Goal: Task Accomplishment & Management: Complete application form

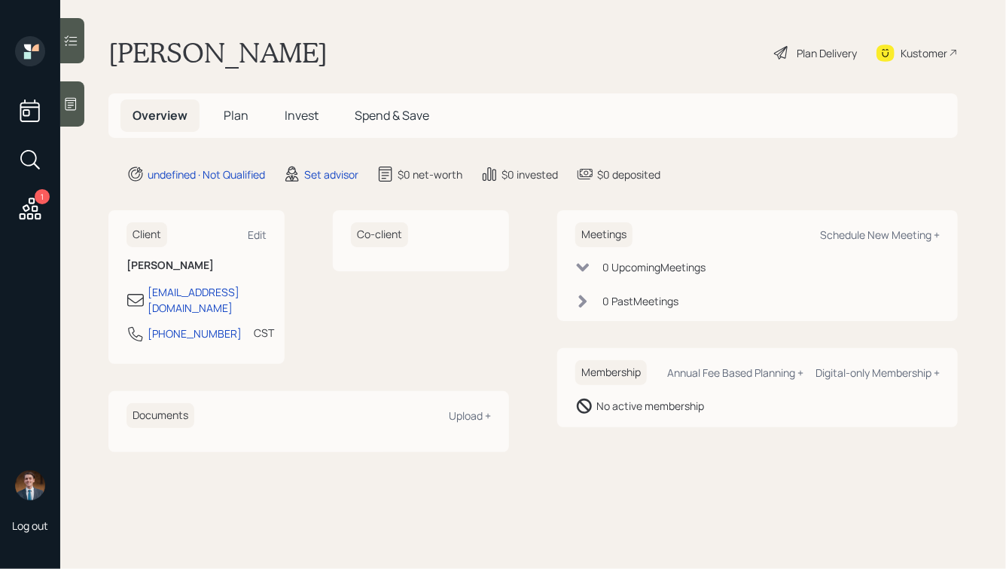
click at [80, 99] on div at bounding box center [72, 103] width 24 height 45
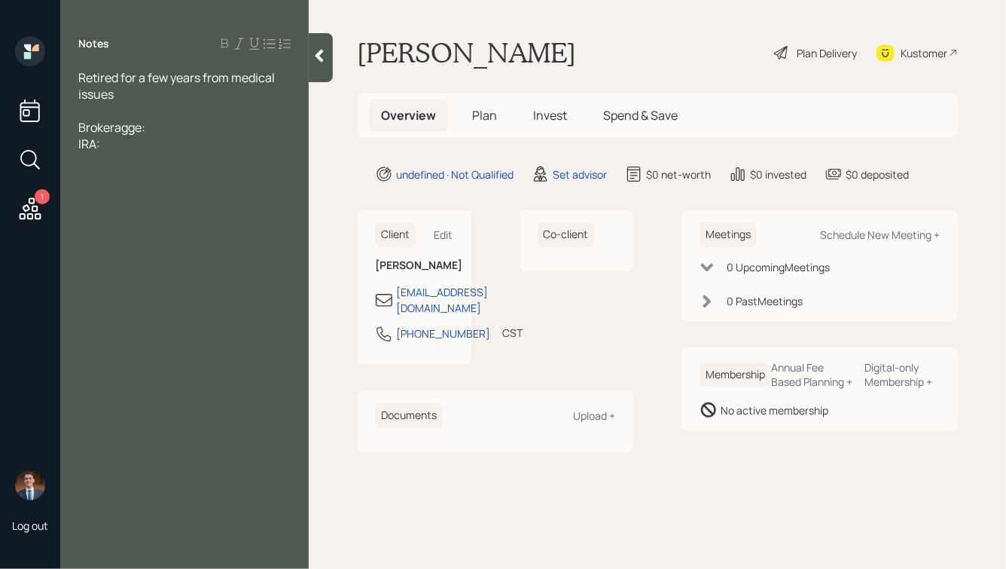
click at [130, 133] on span "Brokeragge:" at bounding box center [111, 127] width 67 height 17
click at [139, 143] on div "IRA:" at bounding box center [184, 144] width 212 height 17
click at [119, 111] on div at bounding box center [184, 110] width 212 height 17
click at [116, 127] on div at bounding box center [184, 127] width 212 height 17
click at [102, 111] on div at bounding box center [184, 110] width 212 height 17
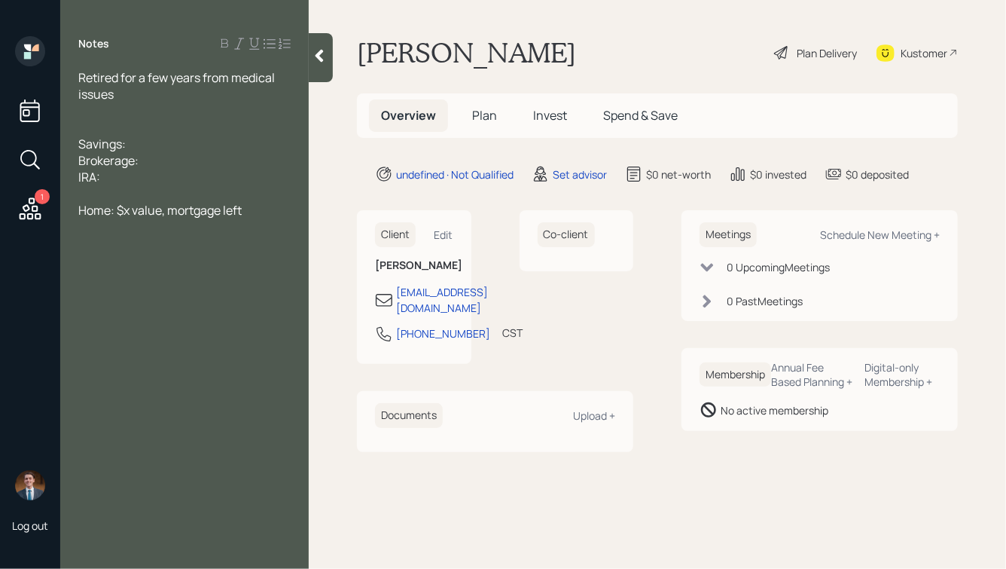
click at [123, 93] on div "Retired for a few years from medical issues" at bounding box center [184, 85] width 212 height 33
click at [96, 108] on div at bounding box center [184, 110] width 212 height 17
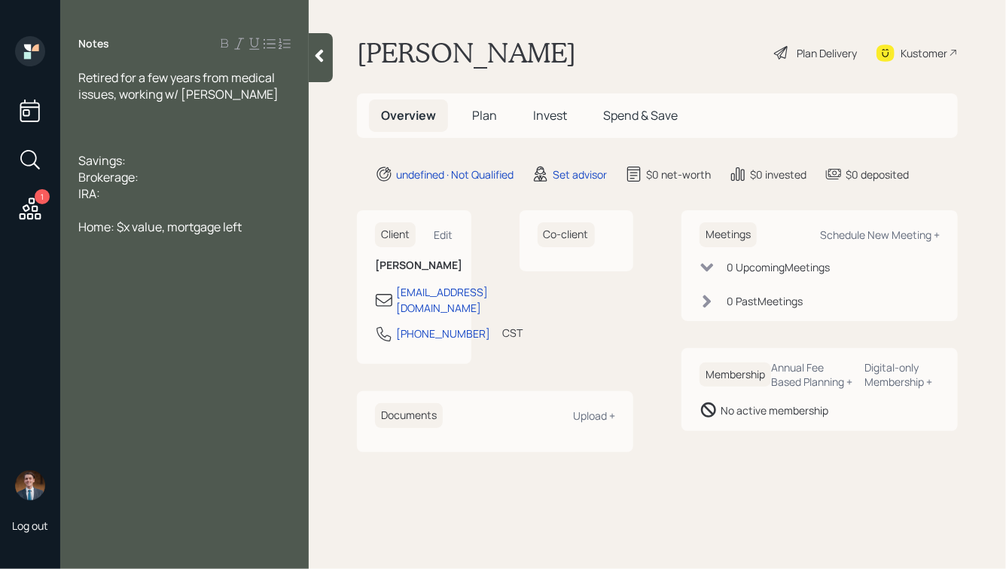
click at [118, 199] on div "IRA:" at bounding box center [184, 193] width 212 height 17
click at [146, 159] on div "Savings:" at bounding box center [184, 160] width 212 height 17
click at [127, 194] on div "IRA:" at bounding box center [184, 193] width 212 height 17
drag, startPoint x: 155, startPoint y: 180, endPoint x: 63, endPoint y: 180, distance: 92.7
click at [63, 180] on div "Retired for a few years from medical issues, working w/ Ed Jones Savings: Broke…" at bounding box center [184, 152] width 249 height 166
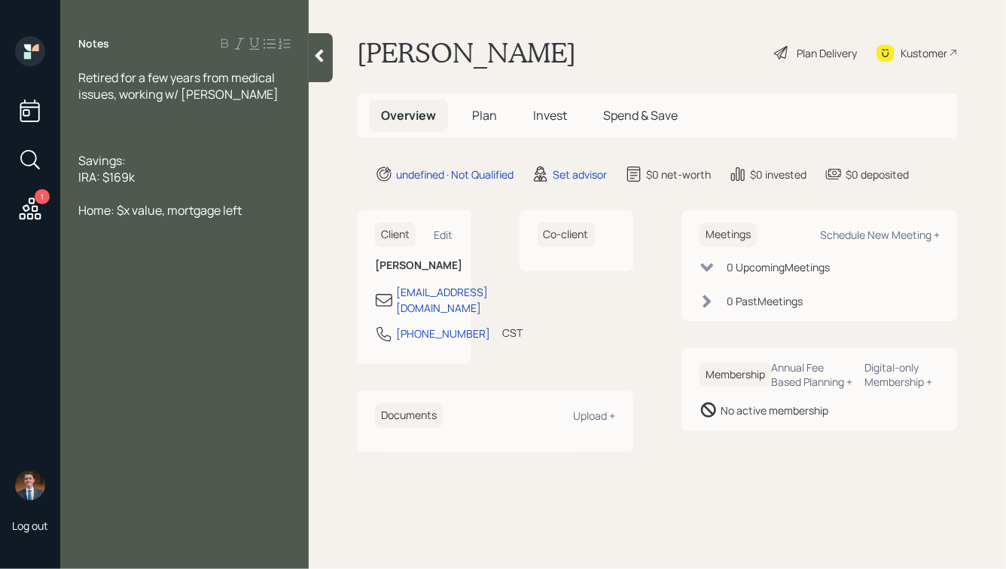
click at [103, 127] on div at bounding box center [184, 127] width 212 height 17
click at [253, 95] on div "Retired for a few years from medical issues, working w/ Ed Jones" at bounding box center [184, 85] width 212 height 33
click at [124, 141] on div at bounding box center [184, 144] width 212 height 17
click at [157, 199] on div "IRA: $169k" at bounding box center [184, 193] width 212 height 17
click at [242, 229] on span "Home: $x value, mortgage left" at bounding box center [159, 226] width 163 height 17
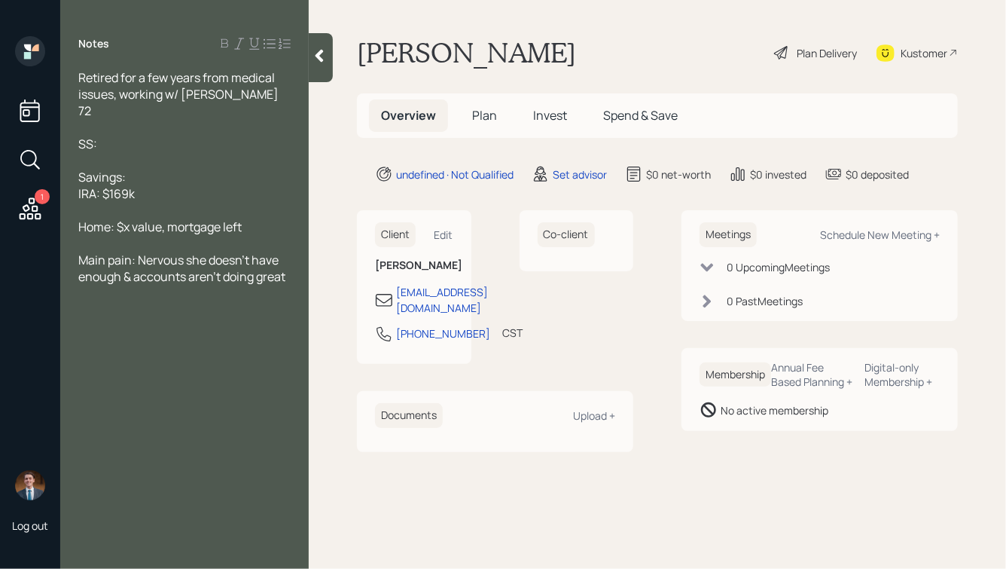
click at [113, 146] on div "SS:" at bounding box center [184, 144] width 212 height 17
click at [108, 108] on div "72" at bounding box center [184, 110] width 212 height 17
click at [97, 144] on span "SS:" at bounding box center [87, 144] width 19 height 17
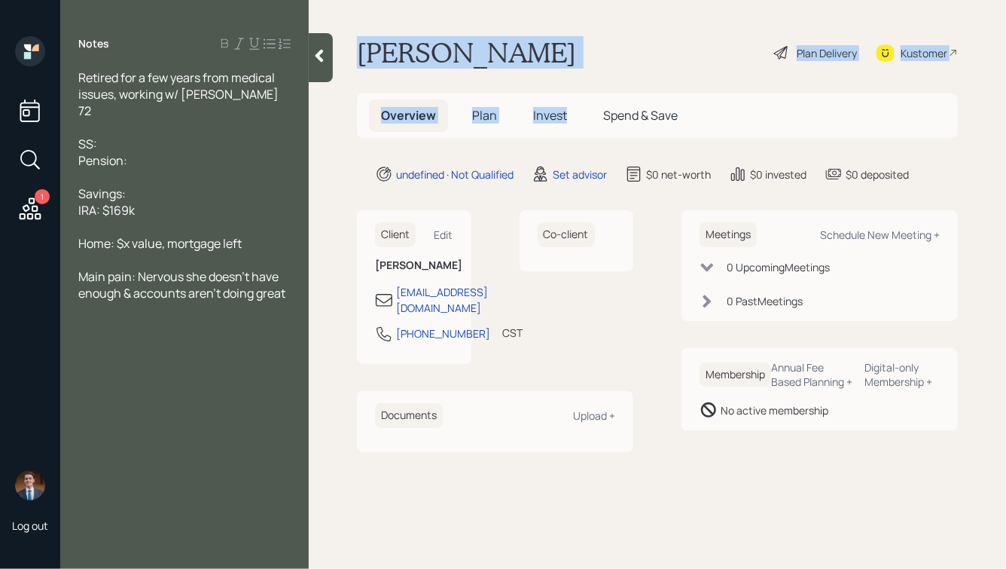
drag, startPoint x: 358, startPoint y: 52, endPoint x: 659, endPoint y: 75, distance: 302.2
click at [659, 75] on main "Margaret Gwinner Plan Delivery Kustomer Overview Plan Invest Spend & Save undef…" at bounding box center [658, 284] width 698 height 569
click at [573, 45] on h1 "Margaret Gwinner" at bounding box center [466, 52] width 219 height 33
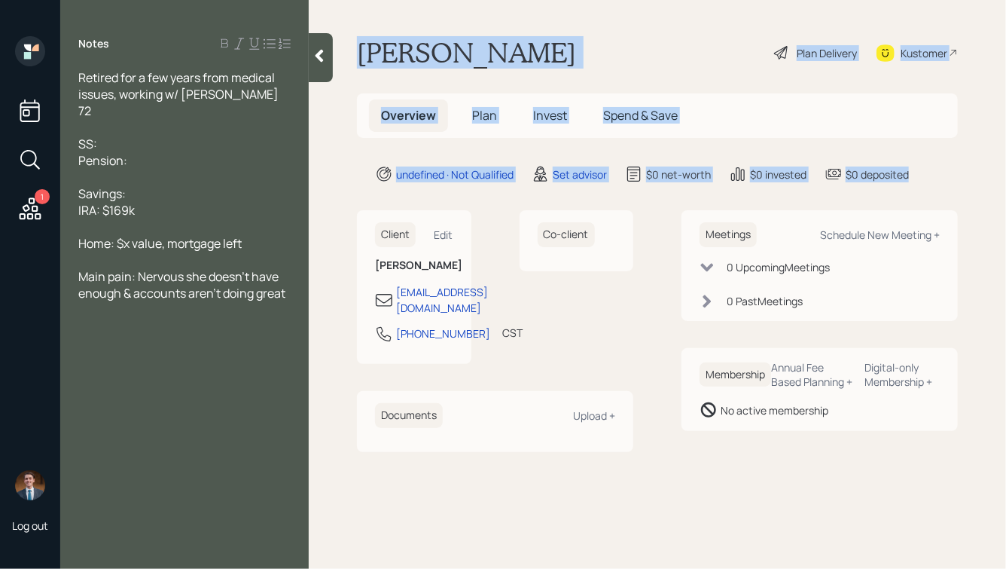
drag, startPoint x: 357, startPoint y: 50, endPoint x: 923, endPoint y: 197, distance: 584.5
click at [926, 185] on main "Margaret Gwinner Plan Delivery Kustomer Overview Plan Invest Spend & Save undef…" at bounding box center [658, 284] width 698 height 569
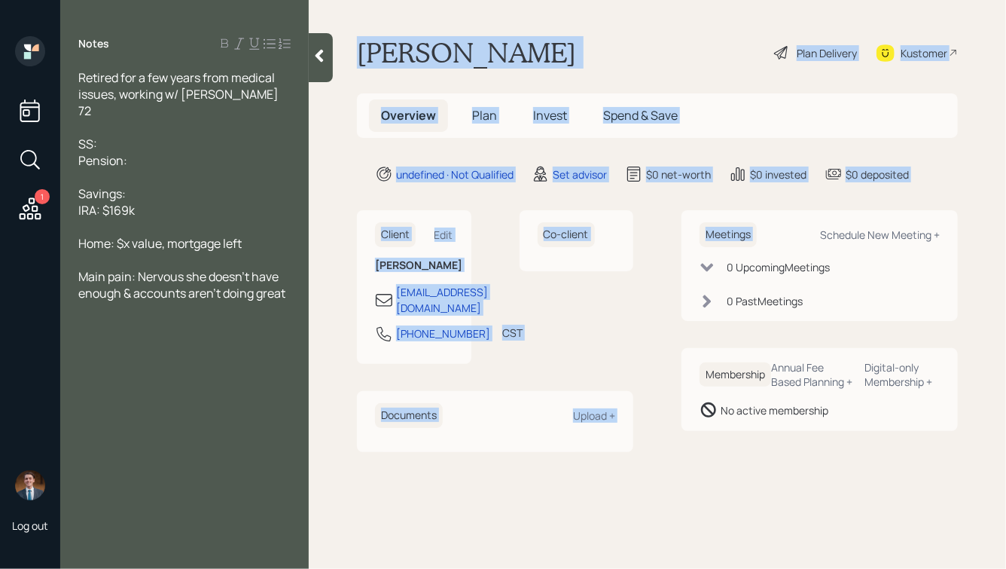
click at [921, 181] on div "undefined · Not Qualified Set advisor $0 net-worth $0 invested $0 deposited" at bounding box center [666, 174] width 583 height 18
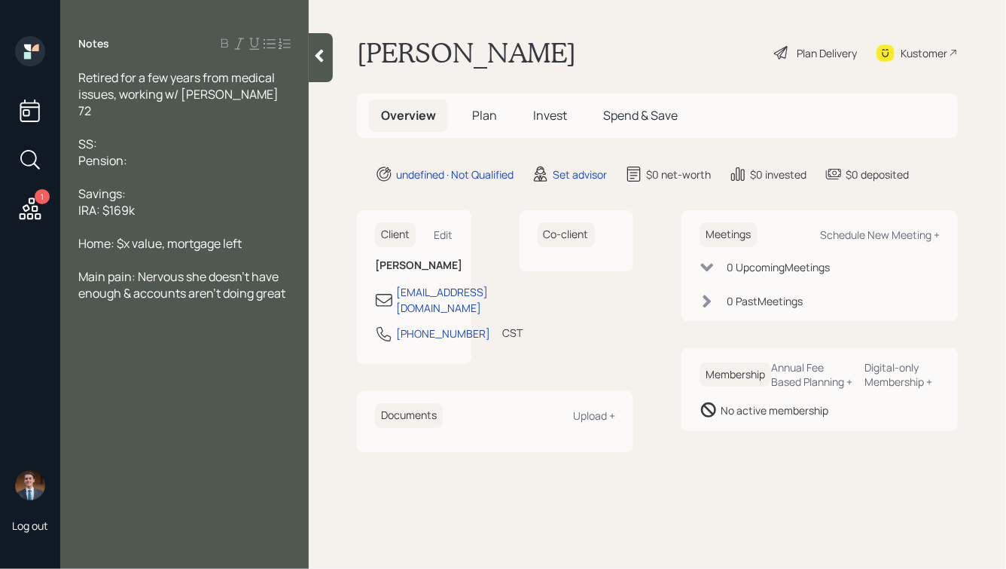
drag, startPoint x: 921, startPoint y: 181, endPoint x: 634, endPoint y: 53, distance: 314.7
click at [634, 54] on main "Margaret Gwinner Plan Delivery Kustomer Overview Plan Invest Spend & Save undef…" at bounding box center [658, 284] width 698 height 569
click at [634, 53] on div "Margaret Gwinner Plan Delivery Kustomer" at bounding box center [657, 52] width 601 height 33
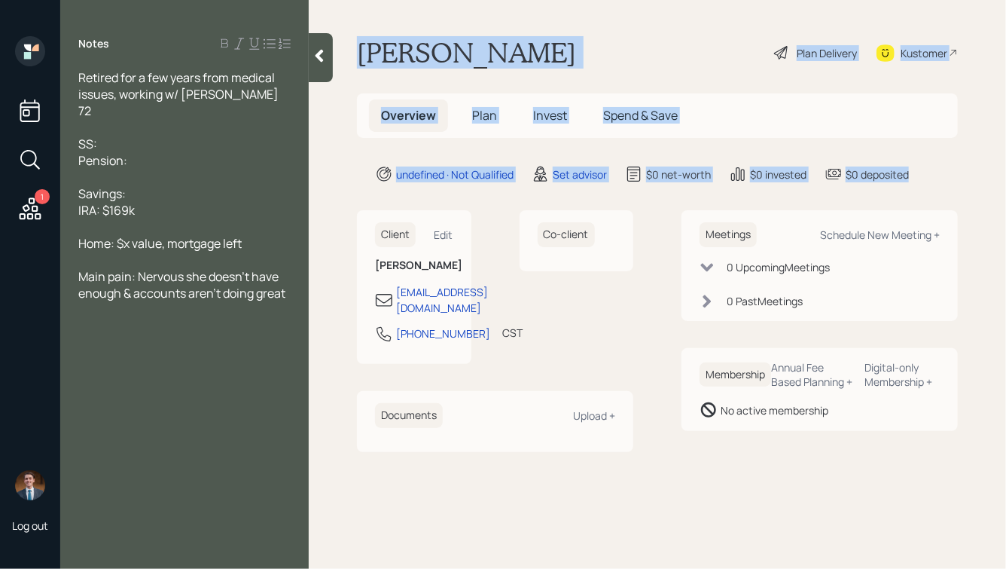
drag, startPoint x: 356, startPoint y: 46, endPoint x: 923, endPoint y: 180, distance: 582.9
click at [923, 180] on main "Margaret Gwinner Plan Delivery Kustomer Overview Plan Invest Spend & Save undef…" at bounding box center [658, 284] width 698 height 569
click at [923, 180] on div "undefined · Not Qualified Set advisor $0 net-worth $0 invested $0 deposited" at bounding box center [666, 174] width 583 height 18
drag, startPoint x: 930, startPoint y: 177, endPoint x: 516, endPoint y: -12, distance: 454.7
click at [516, 0] on html "1 Log out Notes Retired for a few years from medical issues, working w/ Ed Jone…" at bounding box center [503, 284] width 1006 height 569
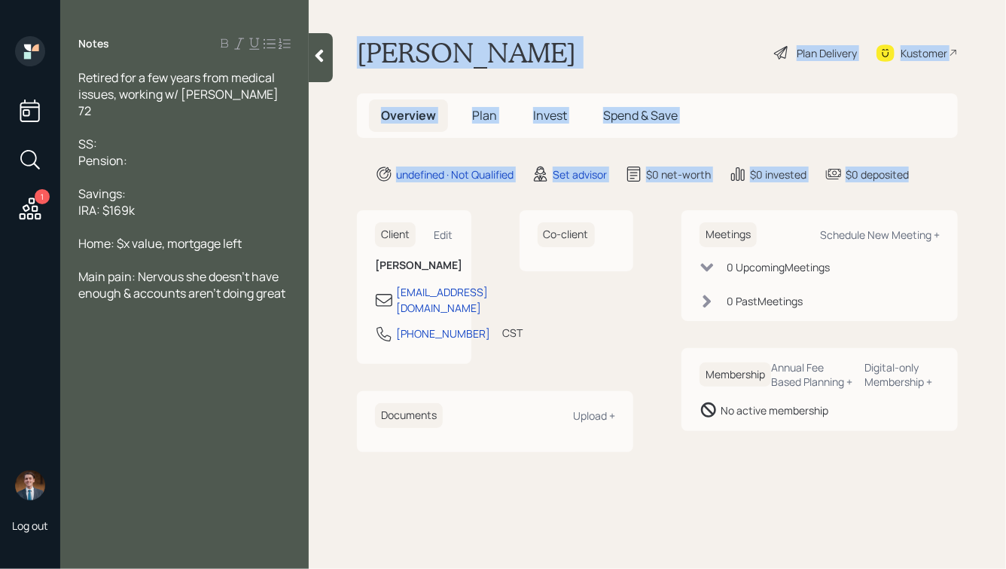
click at [477, 47] on h1 "Margaret Gwinner" at bounding box center [466, 52] width 219 height 33
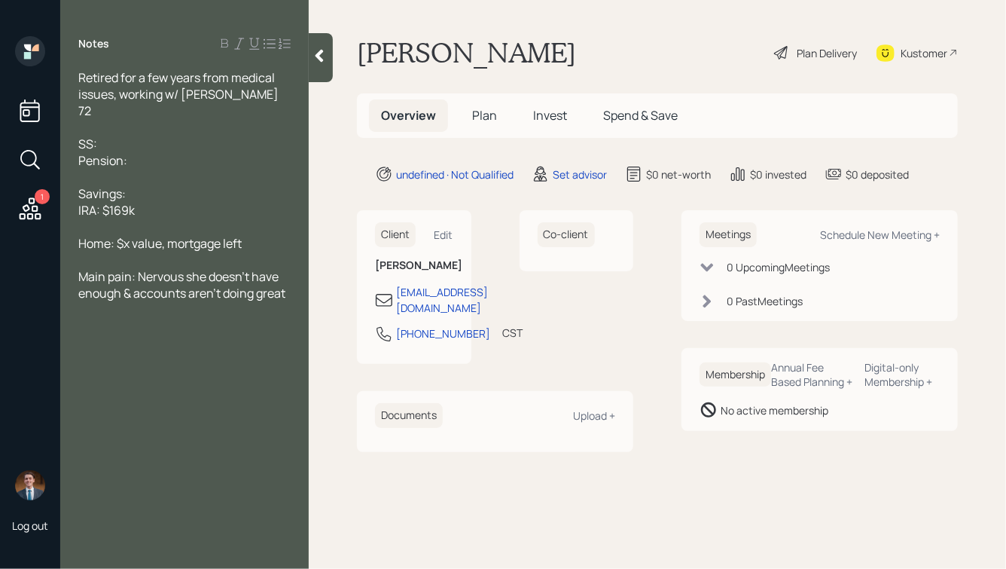
click at [176, 215] on div "IRA: $169k" at bounding box center [184, 210] width 212 height 17
click at [120, 143] on div "SS:" at bounding box center [184, 144] width 212 height 17
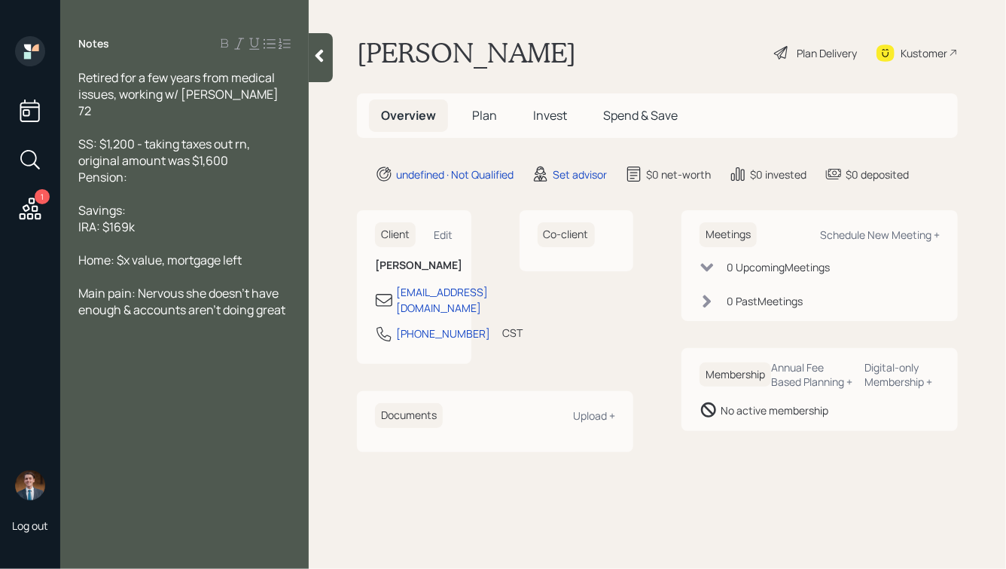
click at [170, 179] on div "Pension:" at bounding box center [184, 177] width 212 height 17
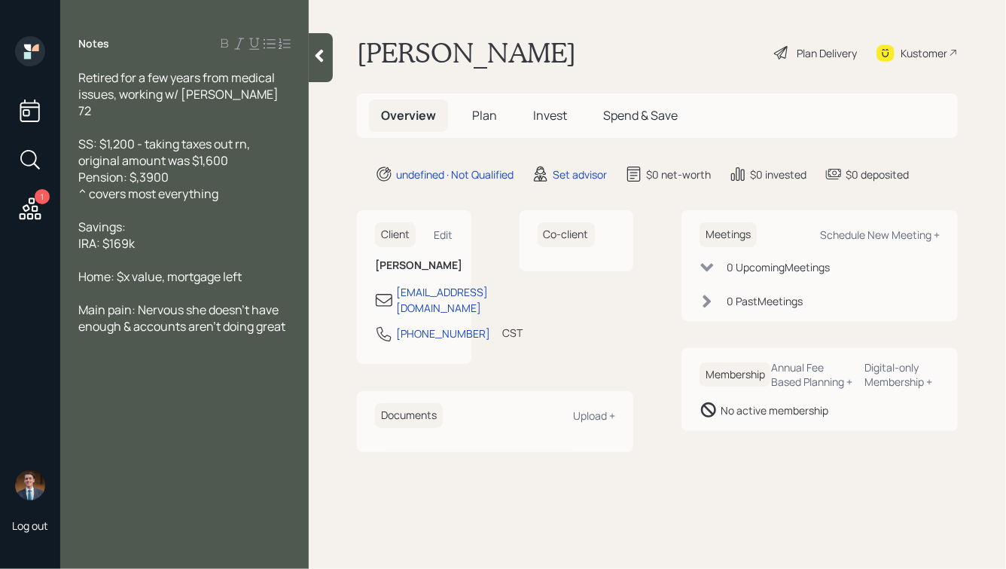
click at [157, 229] on div "Savings:" at bounding box center [184, 226] width 212 height 17
click at [173, 246] on div "IRA: $169k" at bounding box center [184, 243] width 212 height 17
drag, startPoint x: 151, startPoint y: 249, endPoint x: 71, endPoint y: 234, distance: 81.4
click at [72, 236] on div "Retired for a few years from medical issues, working w/ Ed Jones 72 SS: $1,200 …" at bounding box center [184, 201] width 249 height 265
click at [148, 241] on div "IRA: $169k" at bounding box center [184, 243] width 212 height 17
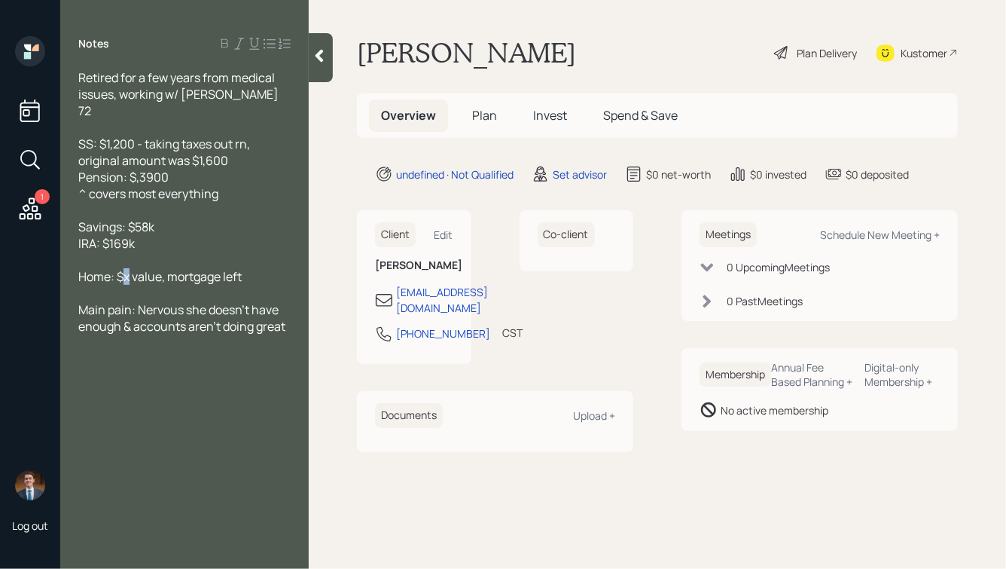
click at [126, 282] on span "Home: $x value, mortgage left" at bounding box center [159, 276] width 163 height 17
click at [169, 279] on span "Home: $x value, mortgage left" at bounding box center [159, 276] width 163 height 17
click at [130, 276] on span "Home: $x value, mortgage left" at bounding box center [159, 276] width 163 height 17
click at [191, 276] on span "Home: $290k value, mortgage left" at bounding box center [170, 276] width 185 height 17
drag, startPoint x: 273, startPoint y: 278, endPoint x: 191, endPoint y: 280, distance: 82.1
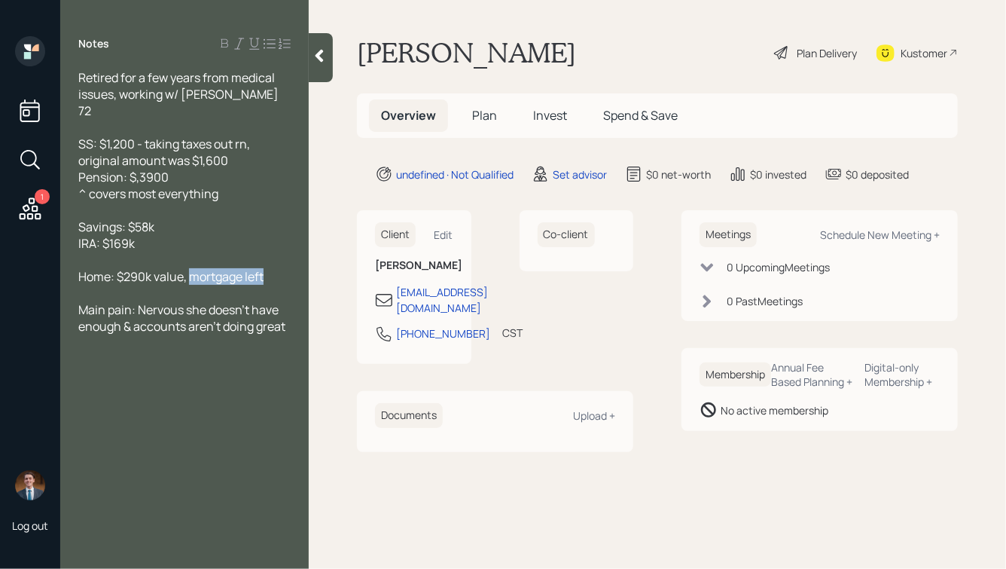
click at [191, 281] on div "Home: $290k value, mortgage left" at bounding box center [184, 276] width 212 height 17
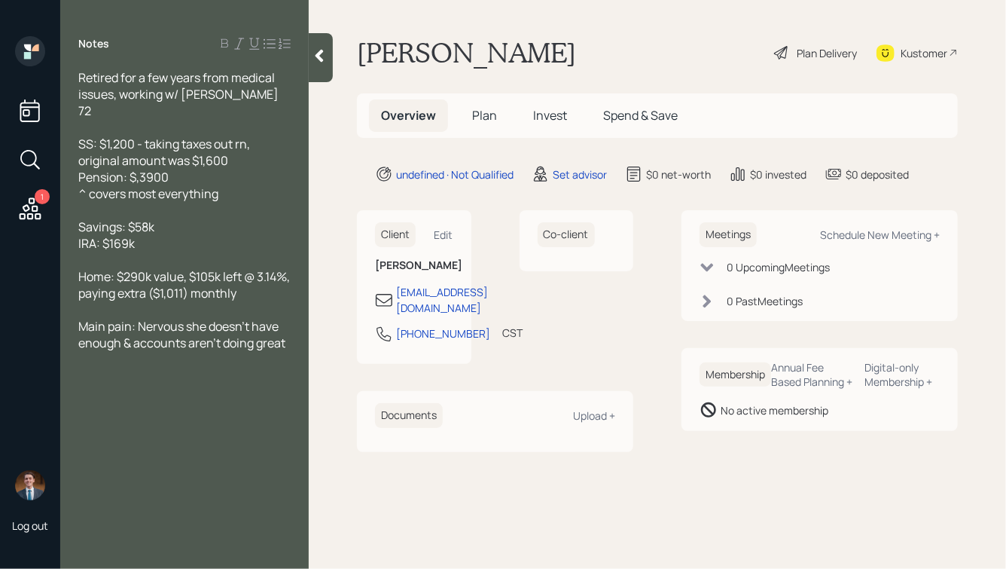
click at [189, 231] on div "Savings: $58k" at bounding box center [184, 226] width 212 height 17
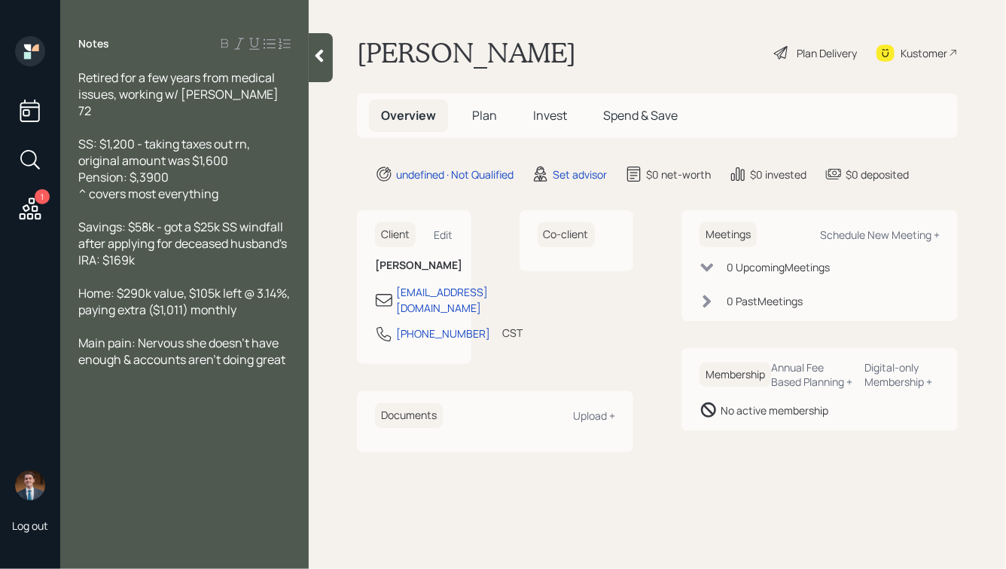
click at [138, 263] on div "IRA: $169k" at bounding box center [184, 260] width 212 height 17
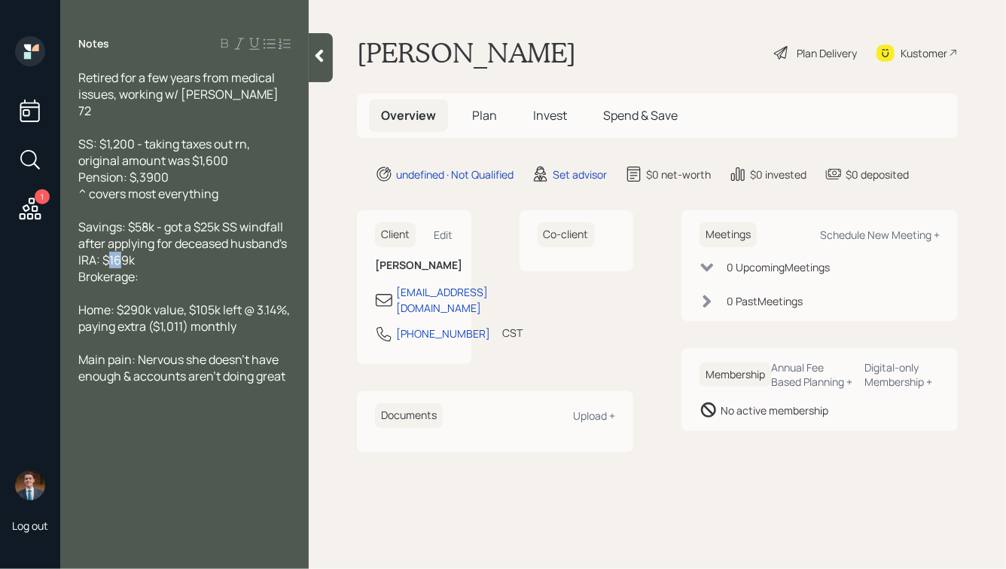
drag, startPoint x: 122, startPoint y: 263, endPoint x: 109, endPoint y: 264, distance: 12.9
click at [109, 264] on span "IRA: $169k" at bounding box center [106, 260] width 56 height 17
click at [151, 279] on div "Brokerage:" at bounding box center [184, 276] width 212 height 17
click at [162, 278] on span "Brokerage: $110k" at bounding box center [124, 276] width 92 height 17
drag, startPoint x: 121, startPoint y: 261, endPoint x: 111, endPoint y: 264, distance: 10.8
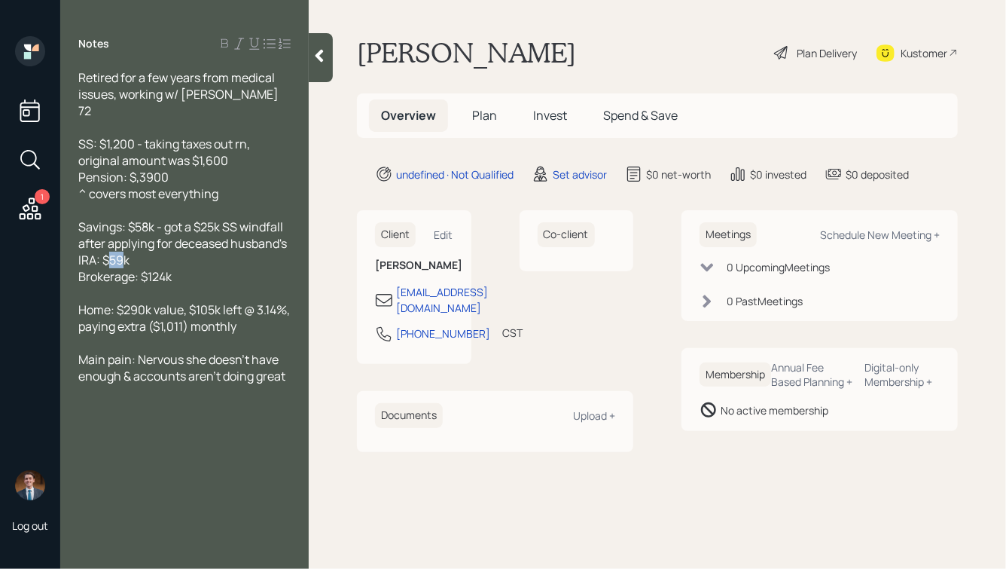
click at [111, 264] on span "IRA: $59k" at bounding box center [103, 260] width 51 height 17
click at [290, 380] on div "Main pain: Nervous she doesn't have enough & accounts aren't doing great" at bounding box center [184, 367] width 212 height 33
click at [322, 62] on icon at bounding box center [320, 56] width 8 height 13
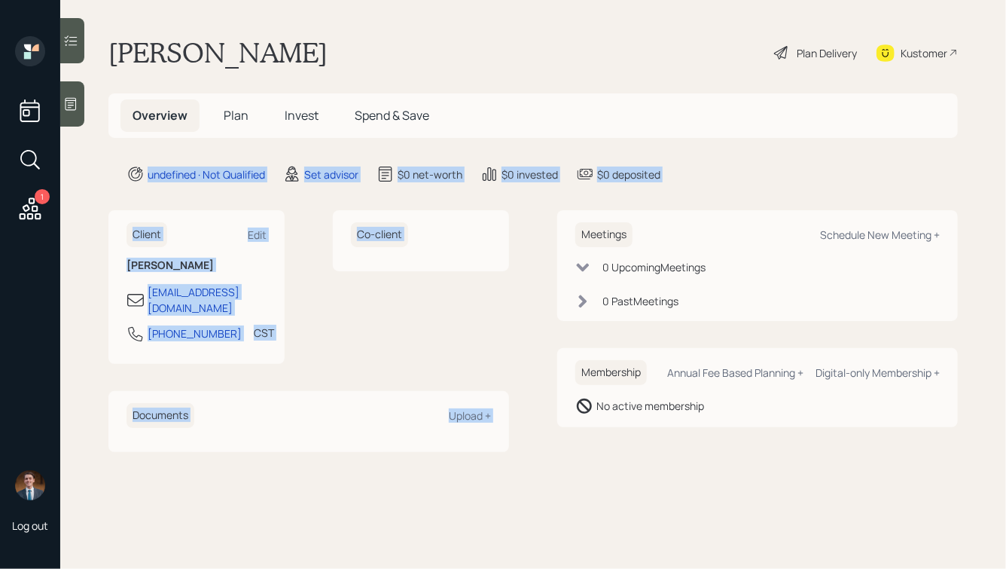
drag, startPoint x: 713, startPoint y: 187, endPoint x: 451, endPoint y: 89, distance: 279.9
click at [456, 90] on main "Margaret Gwinner Plan Delivery Kustomer Overview Plan Invest Spend & Save undef…" at bounding box center [533, 284] width 946 height 569
click at [450, 87] on main "Margaret Gwinner Plan Delivery Kustomer Overview Plan Invest Spend & Save undef…" at bounding box center [533, 284] width 946 height 569
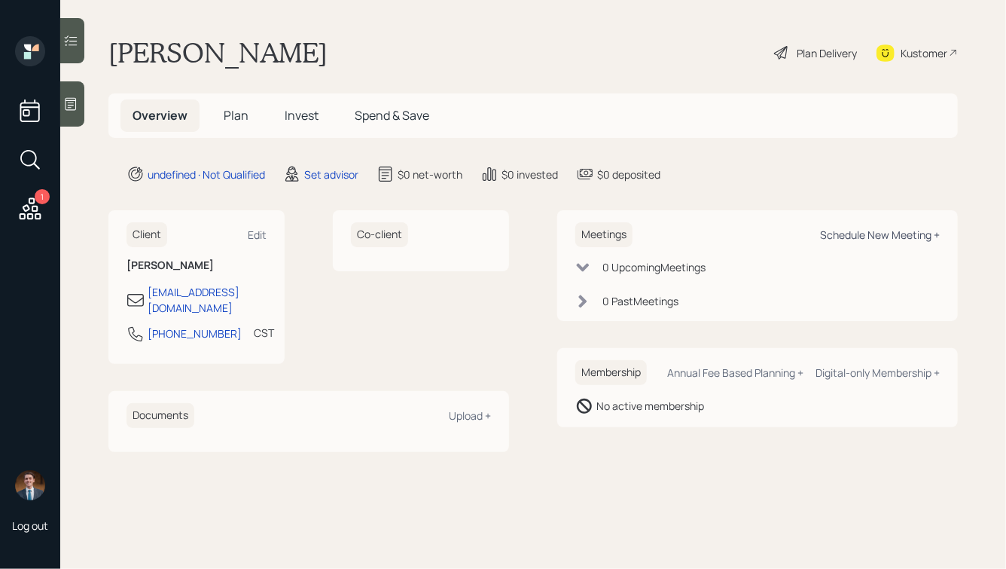
click at [865, 237] on div "Schedule New Meeting +" at bounding box center [880, 235] width 120 height 14
select select "round-robin"
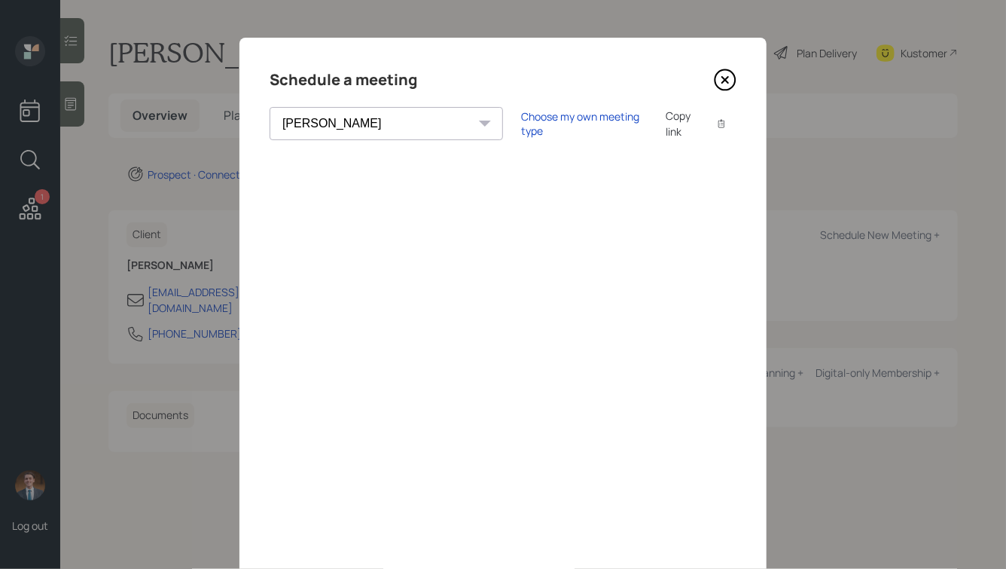
click at [367, 84] on h4 "Schedule a meeting" at bounding box center [344, 80] width 148 height 24
click at [521, 123] on div "Choose my own meeting type" at bounding box center [584, 123] width 127 height 29
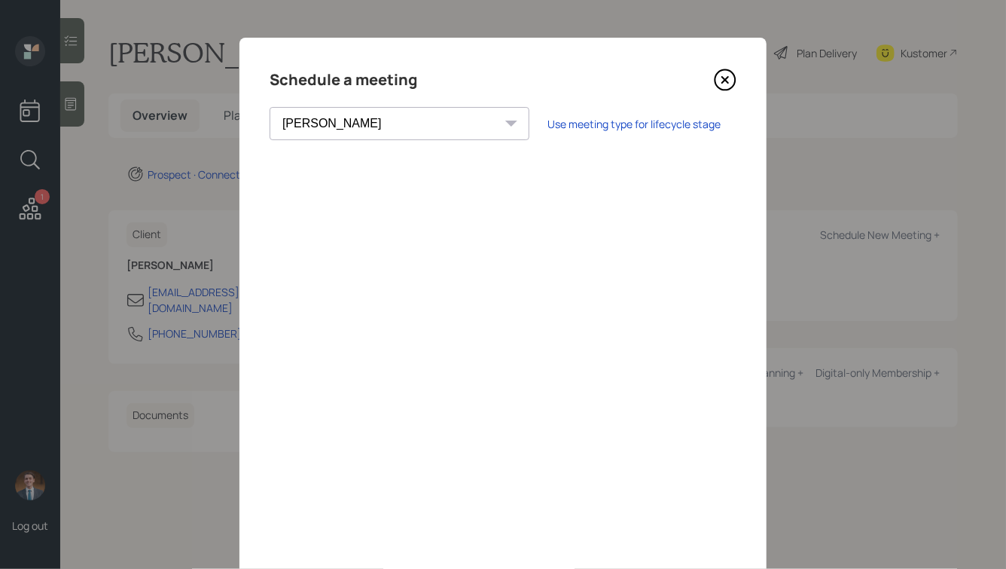
click at [725, 79] on icon at bounding box center [725, 80] width 6 height 6
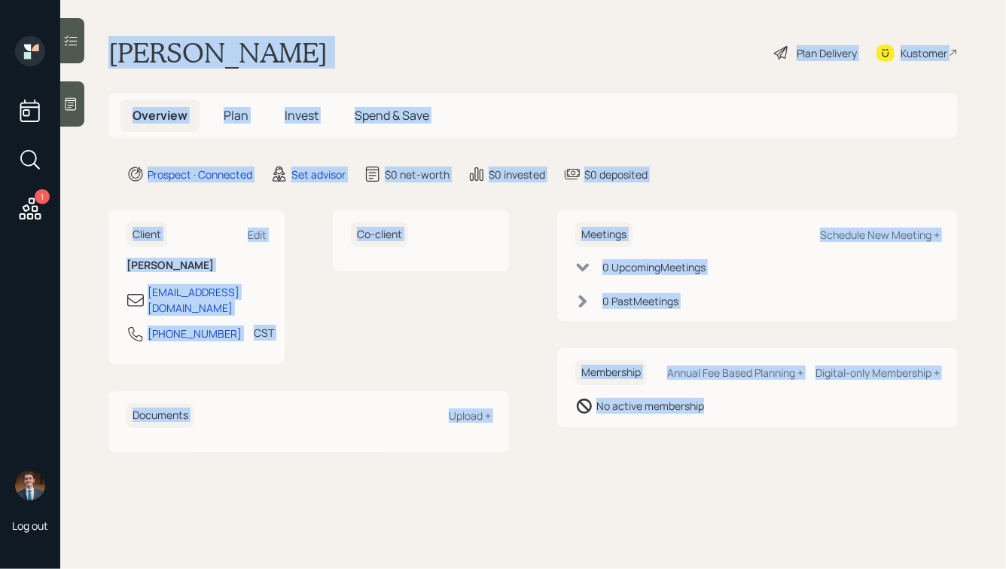
drag, startPoint x: 105, startPoint y: 48, endPoint x: 693, endPoint y: 458, distance: 716.4
click at [693, 458] on main "Margaret Gwinner Plan Delivery Kustomer Overview Plan Invest Spend & Save Prosp…" at bounding box center [533, 284] width 946 height 569
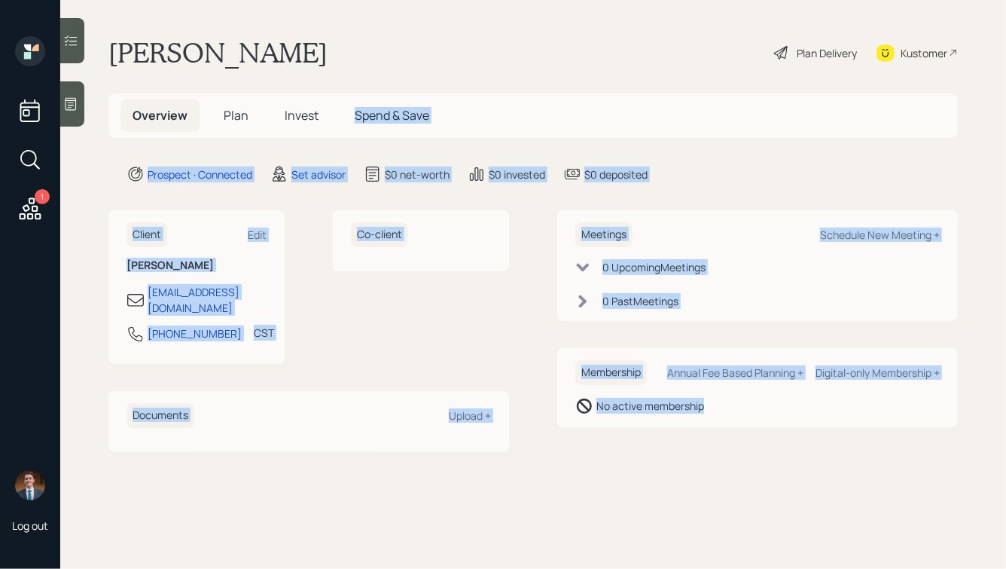
drag, startPoint x: 768, startPoint y: 465, endPoint x: 501, endPoint y: 93, distance: 458.3
click at [501, 93] on main "Margaret Gwinner Plan Delivery Kustomer Overview Plan Invest Spend & Save Prosp…" at bounding box center [533, 284] width 946 height 569
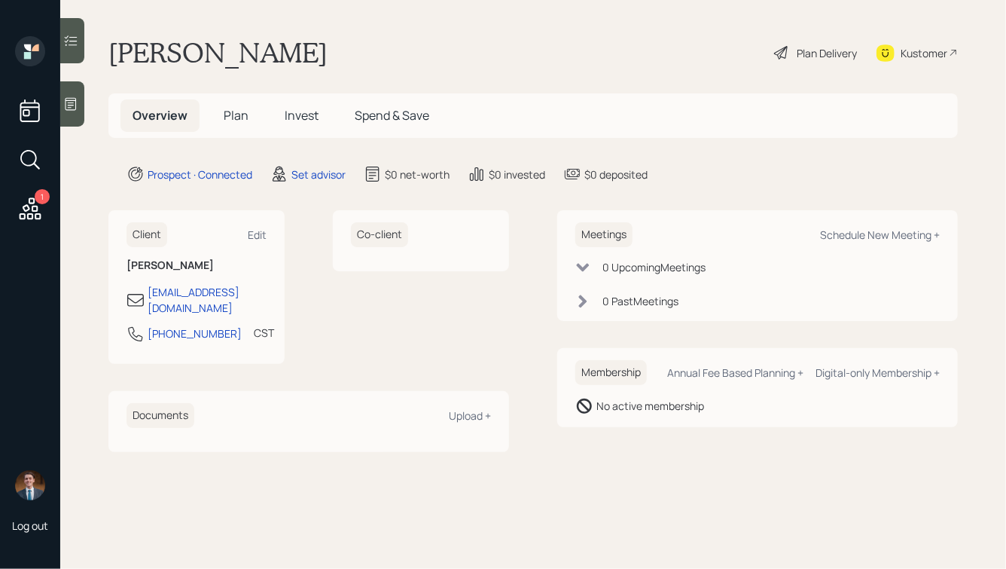
click at [421, 56] on div "Margaret Gwinner Plan Delivery Kustomer" at bounding box center [533, 52] width 850 height 33
